Goal: Consume media (video, audio)

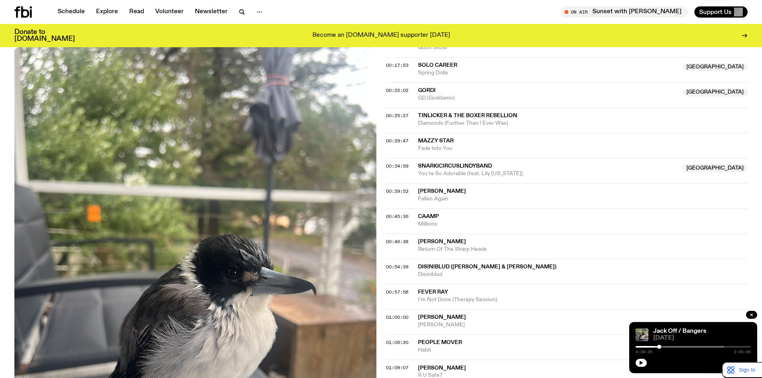
scroll to position [394, 0]
click at [399, 113] on span "00:25:27" at bounding box center [397, 115] width 22 height 6
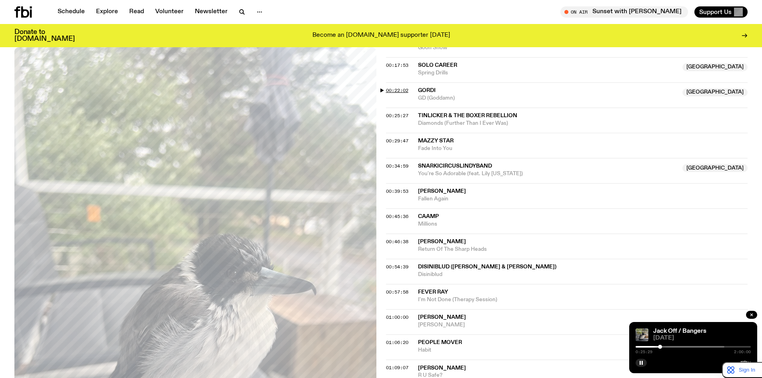
click at [409, 91] on span "00:22:02" at bounding box center [397, 90] width 22 height 6
click at [398, 164] on span "00:34:59" at bounding box center [397, 166] width 22 height 6
click at [403, 191] on span "00:39:53" at bounding box center [397, 191] width 22 height 6
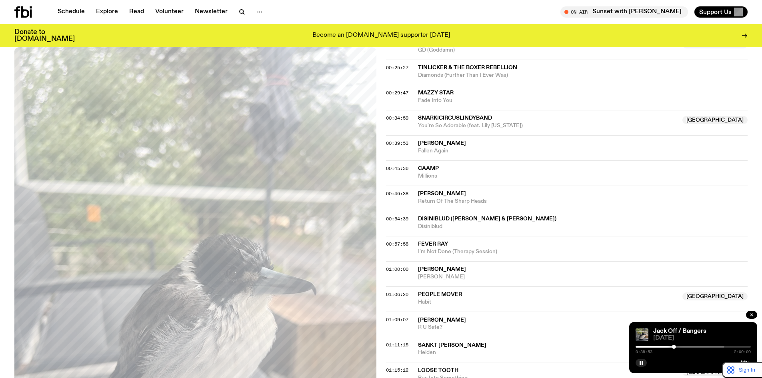
scroll to position [461, 0]
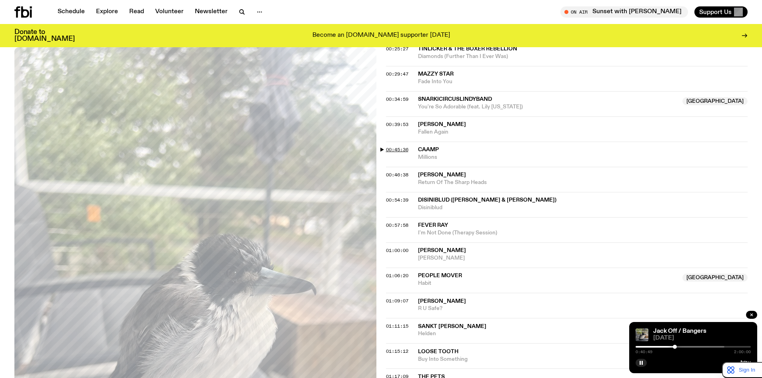
click at [400, 150] on span "00:45:36" at bounding box center [397, 149] width 22 height 6
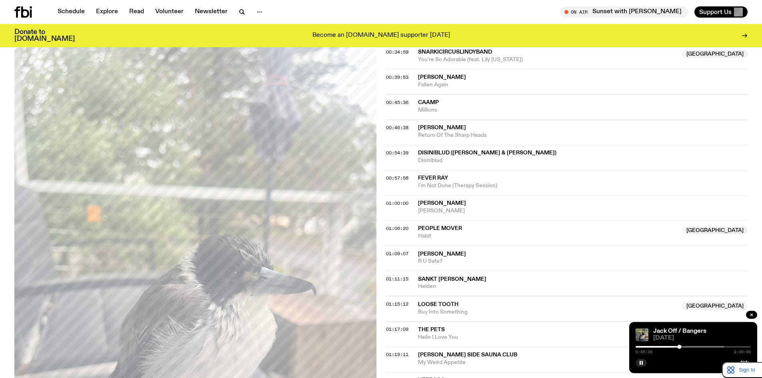
scroll to position [528, 0]
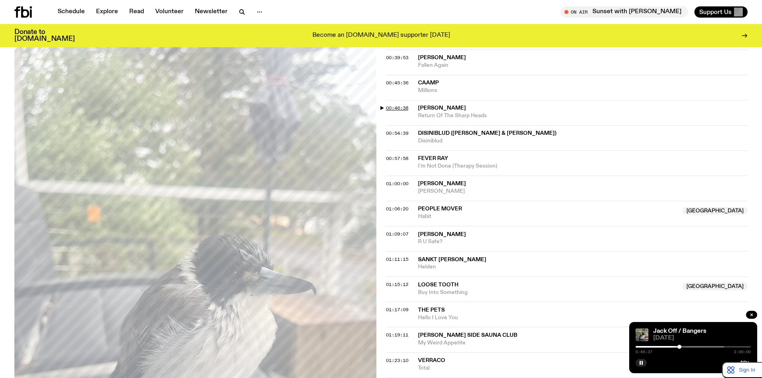
click at [394, 108] on span "00:46:38" at bounding box center [397, 108] width 22 height 6
click at [398, 132] on span "00:54:39" at bounding box center [397, 133] width 22 height 6
click at [406, 157] on span "00:57:58" at bounding box center [397, 158] width 22 height 6
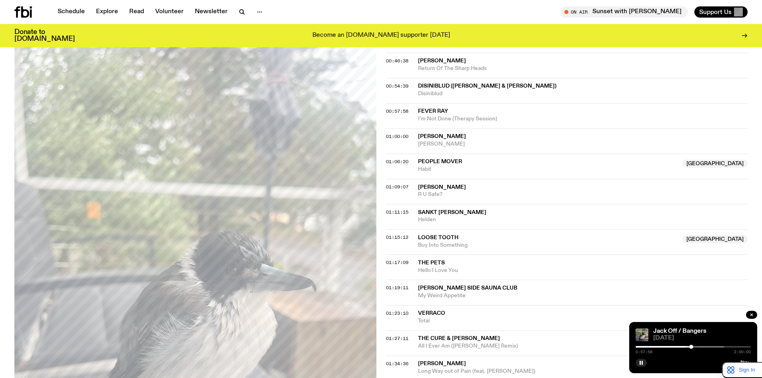
scroll to position [594, 0]
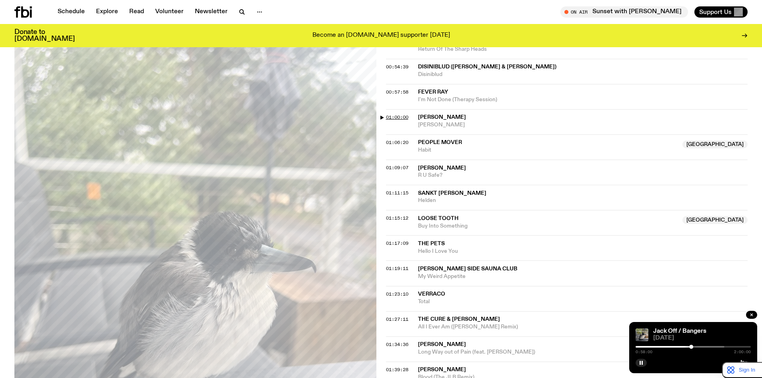
click at [403, 115] on span "01:00:00" at bounding box center [397, 117] width 22 height 6
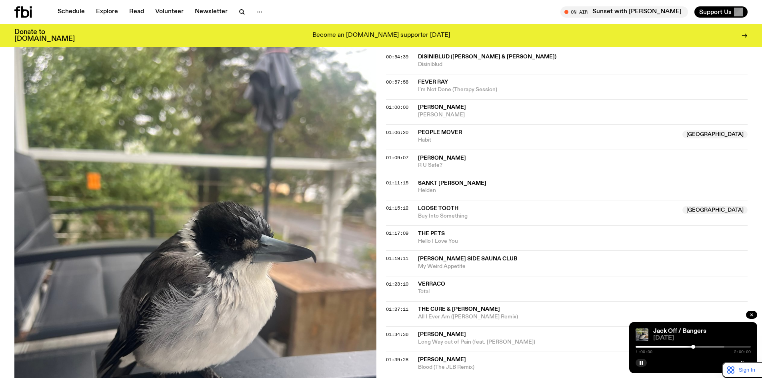
scroll to position [661, 0]
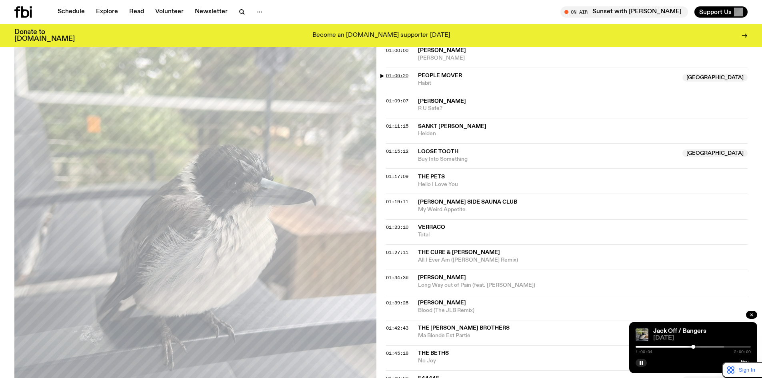
click at [405, 77] on span "01:06:20" at bounding box center [397, 75] width 22 height 6
click at [400, 126] on span "01:11:15" at bounding box center [397, 126] width 22 height 6
click at [401, 174] on span "01:17:09" at bounding box center [397, 176] width 22 height 6
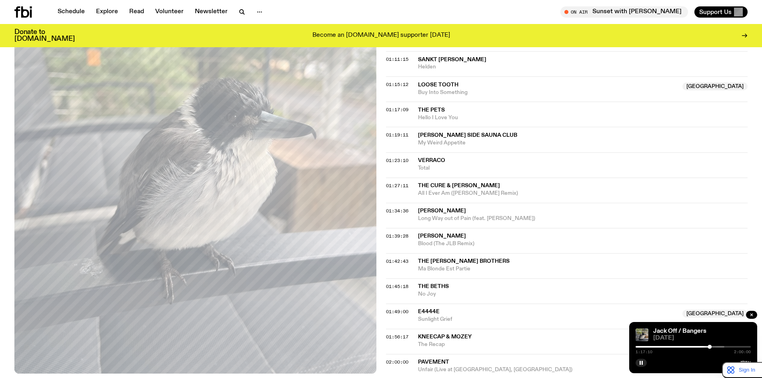
scroll to position [794, 0]
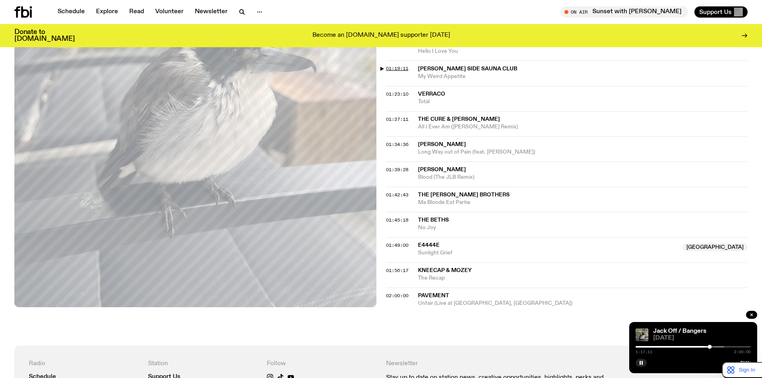
click at [396, 68] on span "01:19:11" at bounding box center [397, 68] width 22 height 6
click at [396, 146] on span "01:34:36" at bounding box center [397, 144] width 22 height 6
click at [398, 169] on span "01:39:28" at bounding box center [397, 169] width 22 height 6
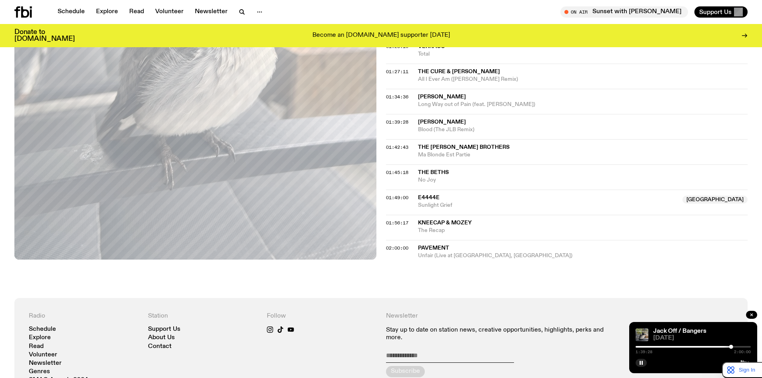
scroll to position [861, 0]
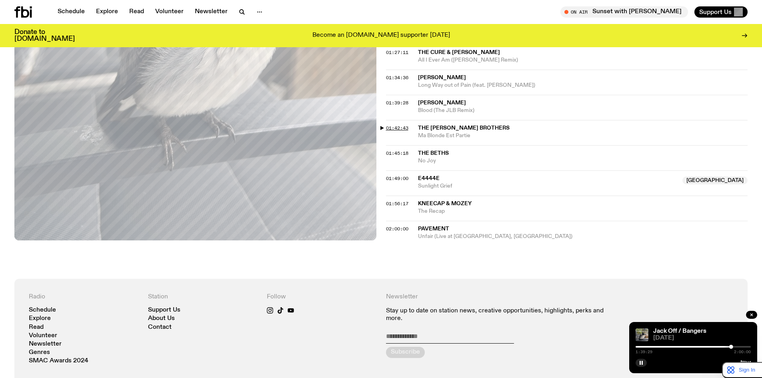
click at [393, 128] on span "01:42:43" at bounding box center [397, 128] width 22 height 6
click at [397, 150] on span "01:45:18" at bounding box center [397, 153] width 22 height 6
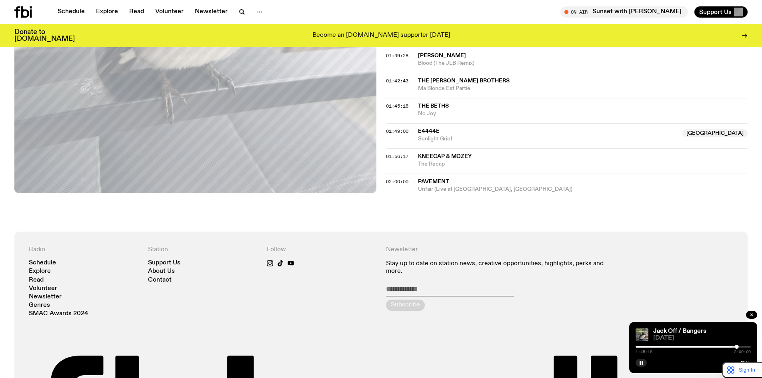
scroll to position [928, 0]
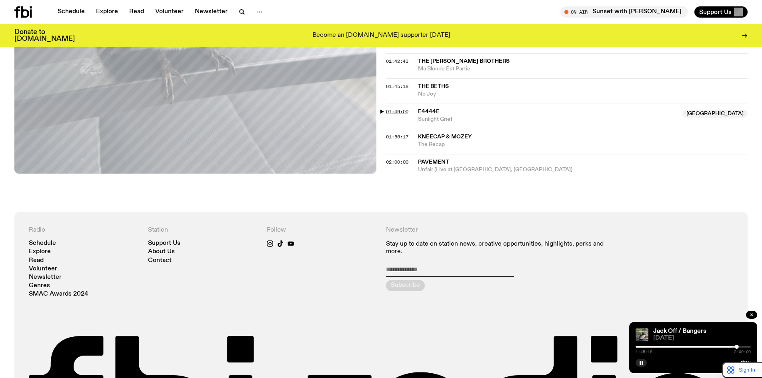
click at [403, 112] on span "01:49:00" at bounding box center [397, 111] width 22 height 6
click at [396, 136] on span "01:56:17" at bounding box center [397, 137] width 22 height 6
click at [398, 161] on span "02:00:00" at bounding box center [397, 162] width 22 height 6
